Goal: Transaction & Acquisition: Obtain resource

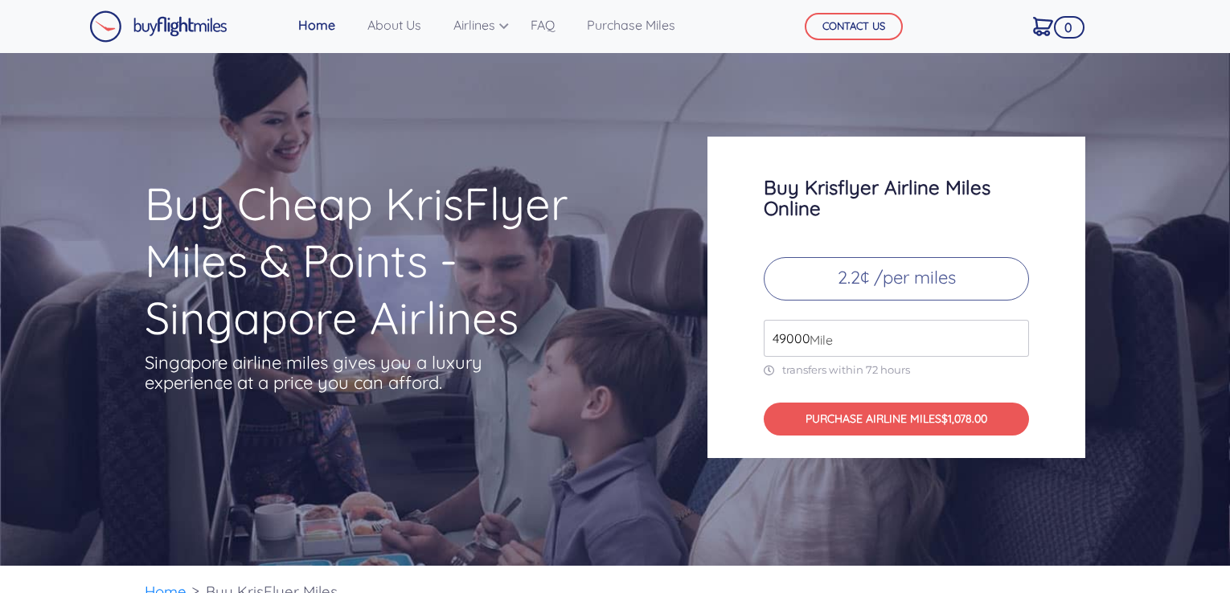
scroll to position [5341, 0]
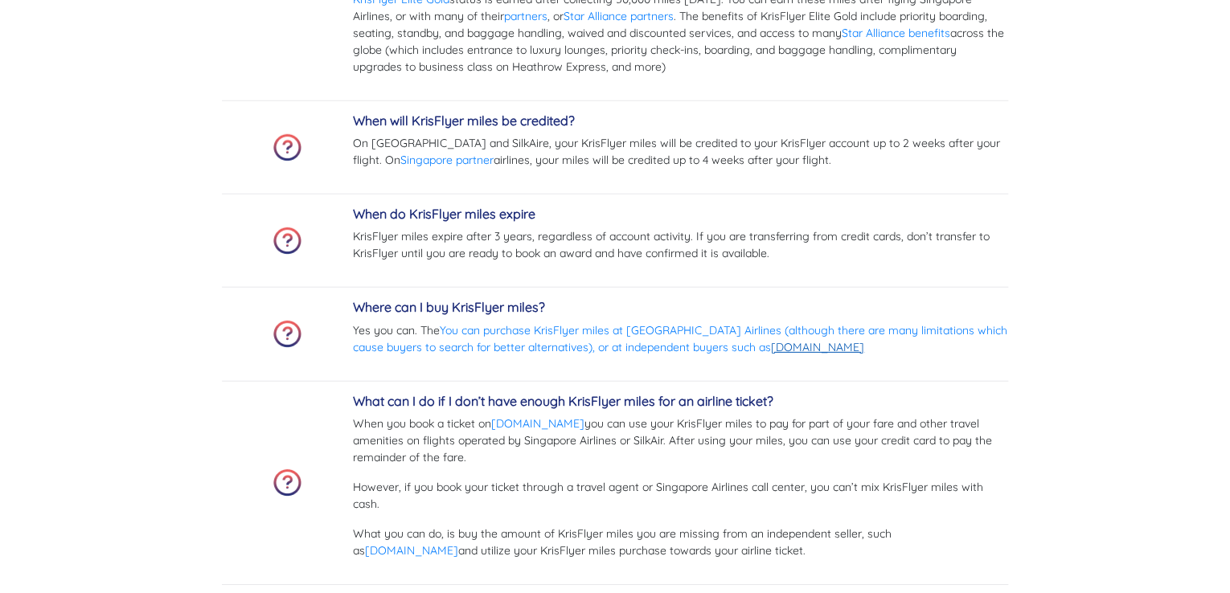
click at [791, 340] on link "[DOMAIN_NAME]" at bounding box center [817, 347] width 93 height 14
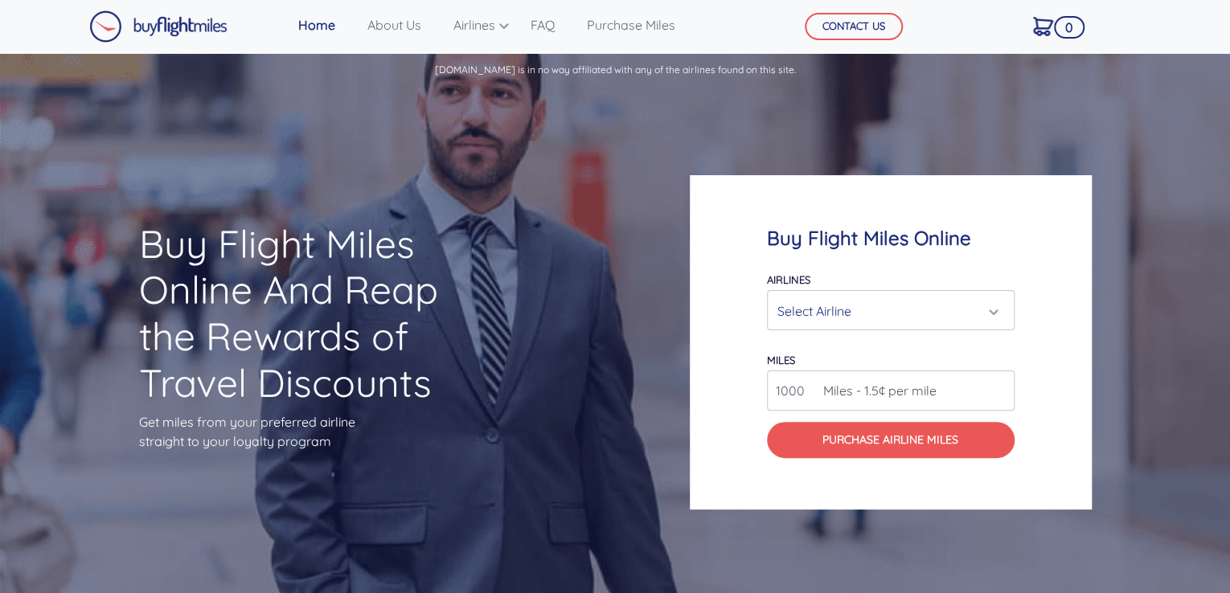
click at [997, 309] on div "Select Airline" at bounding box center [890, 311] width 227 height 31
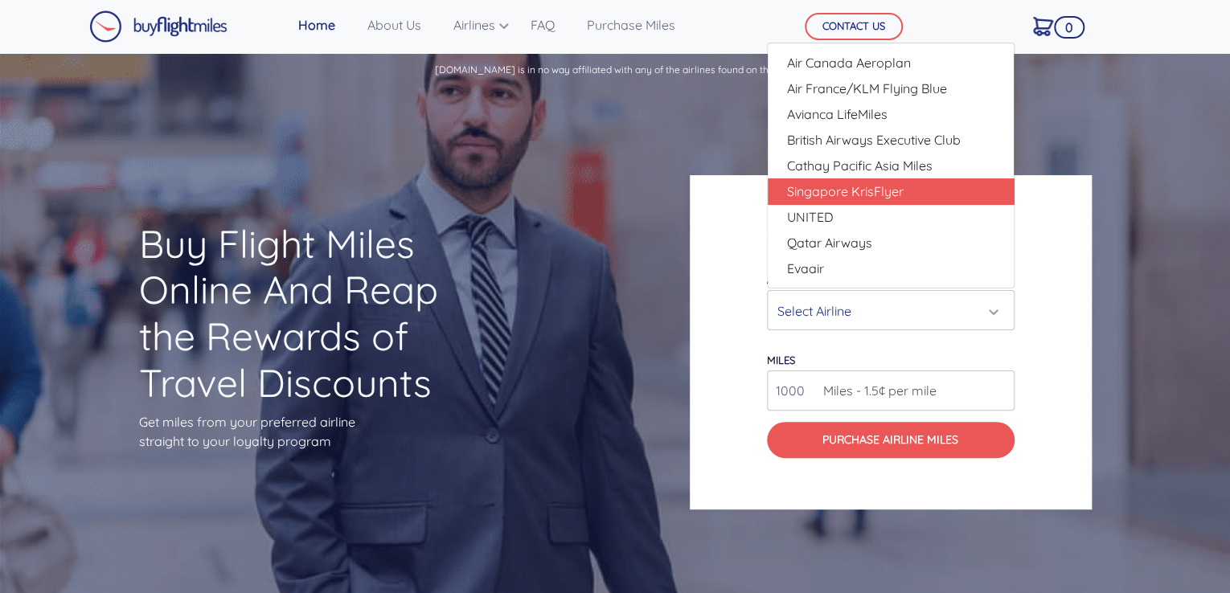
click at [952, 186] on link "Singapore KrisFlyer" at bounding box center [891, 191] width 246 height 26
select select "Singapore KrisFlyer"
type input "80000"
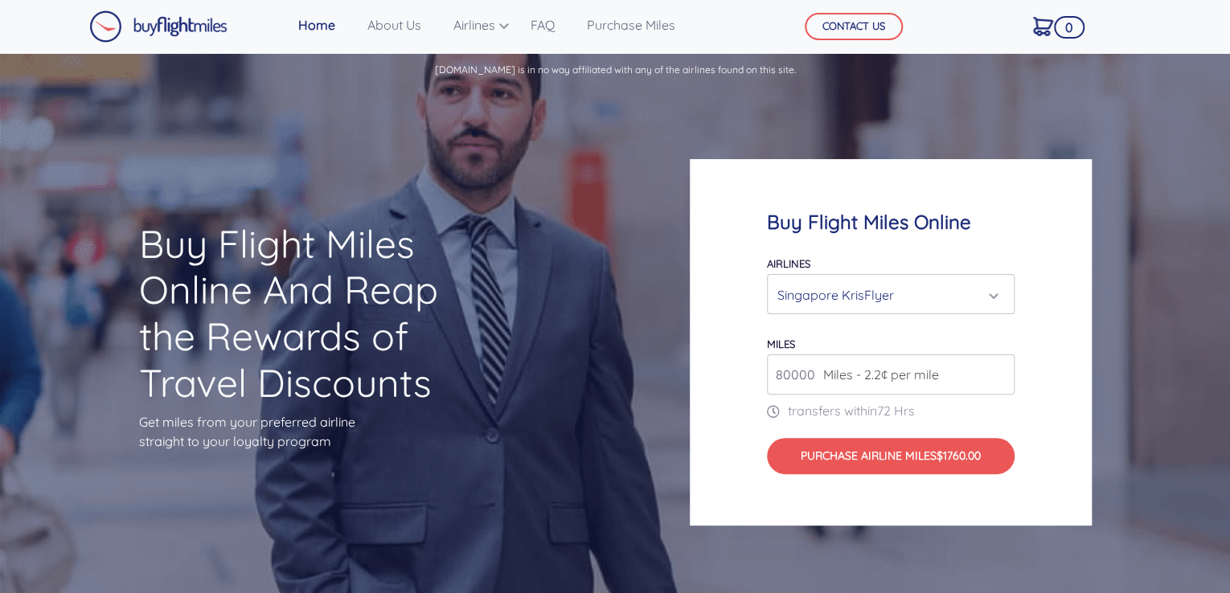
click at [997, 377] on input "80000" at bounding box center [891, 375] width 248 height 40
click at [997, 361] on input "80000" at bounding box center [891, 375] width 248 height 40
click at [994, 294] on div "Singapore KrisFlyer" at bounding box center [890, 295] width 227 height 31
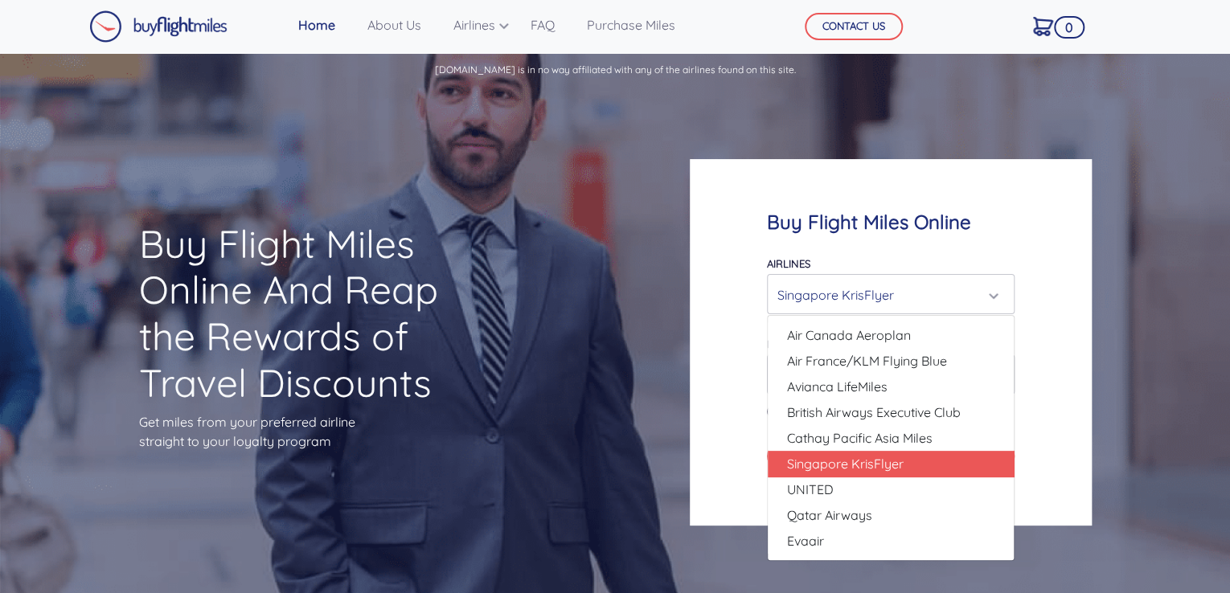
click at [1165, 196] on div "Buy Flight Miles Online Airlines Air Canada Aeroplan Air France/KLM Flying Blue…" at bounding box center [923, 343] width 492 height 522
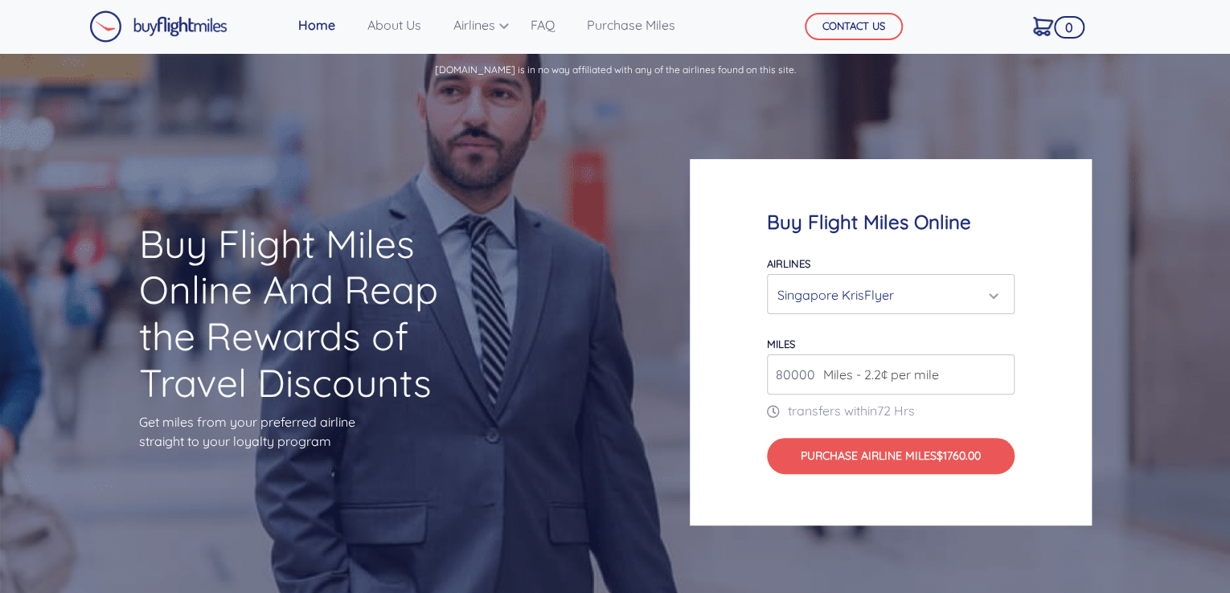
click at [904, 126] on div "Buy Flight Miles Online Airlines Air Canada Aeroplan Air France/KLM Flying Blue…" at bounding box center [923, 343] width 492 height 522
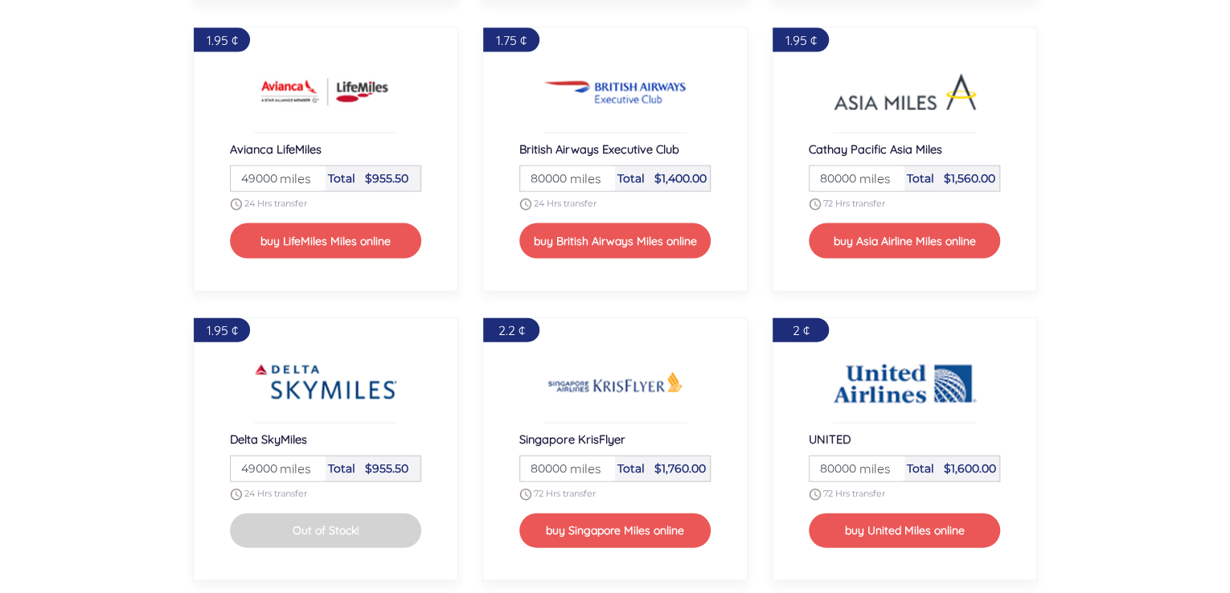
scroll to position [1646, 0]
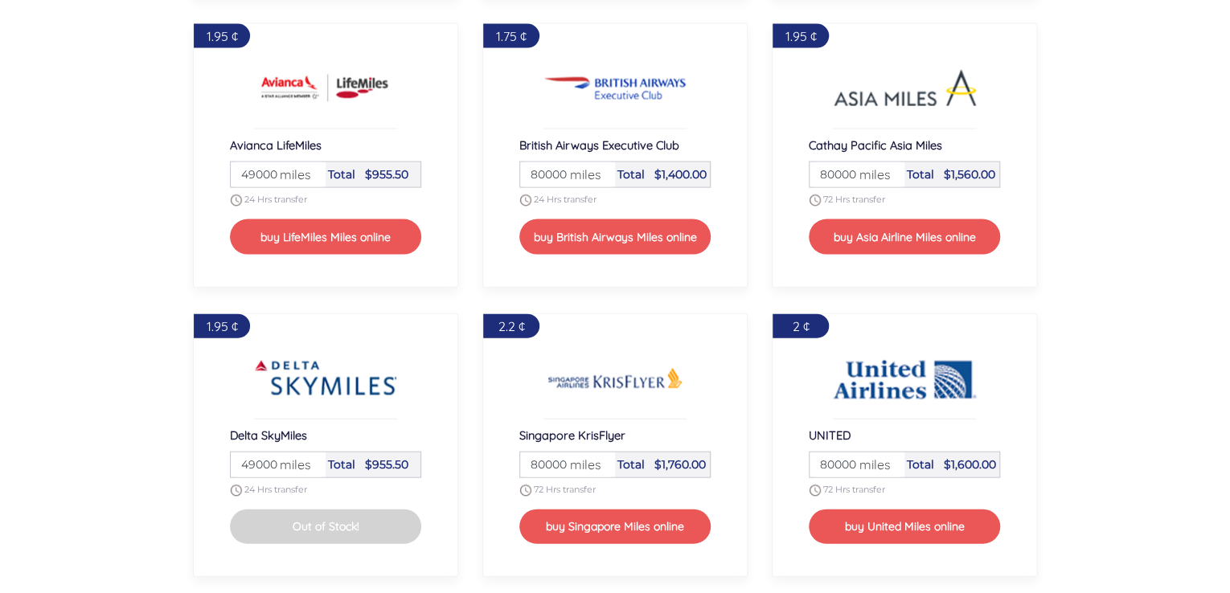
drag, startPoint x: 1232, startPoint y: 252, endPoint x: 1165, endPoint y: 158, distance: 115.8
click at [1165, 158] on section "To buy flight miles online, select your preferred airline partner and desired n…" at bounding box center [615, 292] width 1230 height 1268
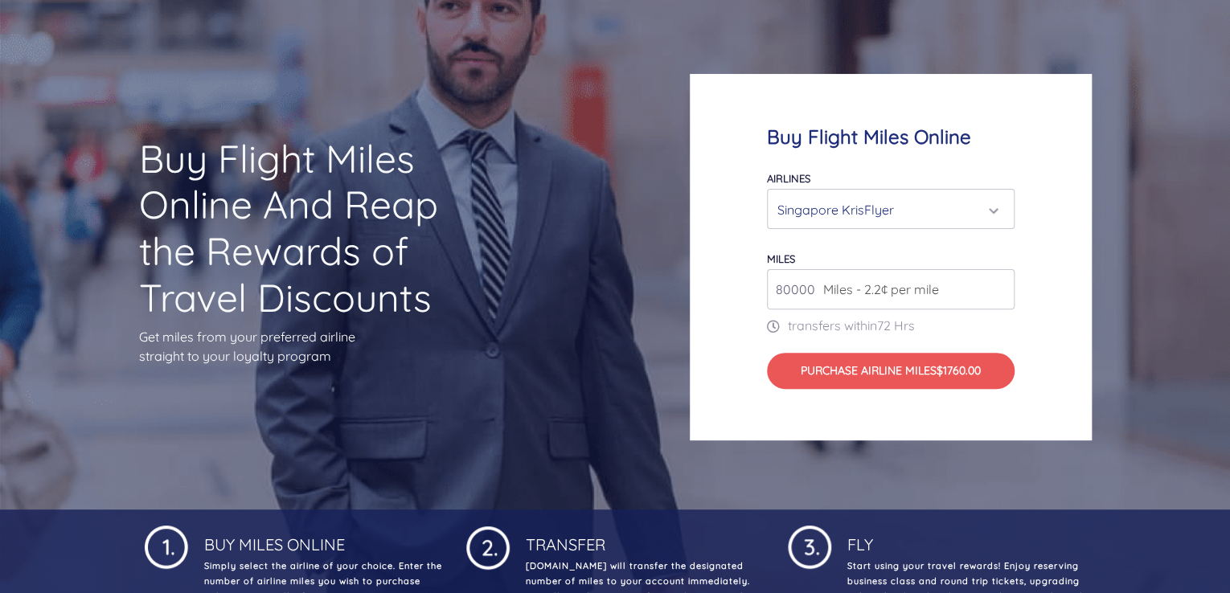
scroll to position [0, 0]
